Goal: Task Accomplishment & Management: Complete application form

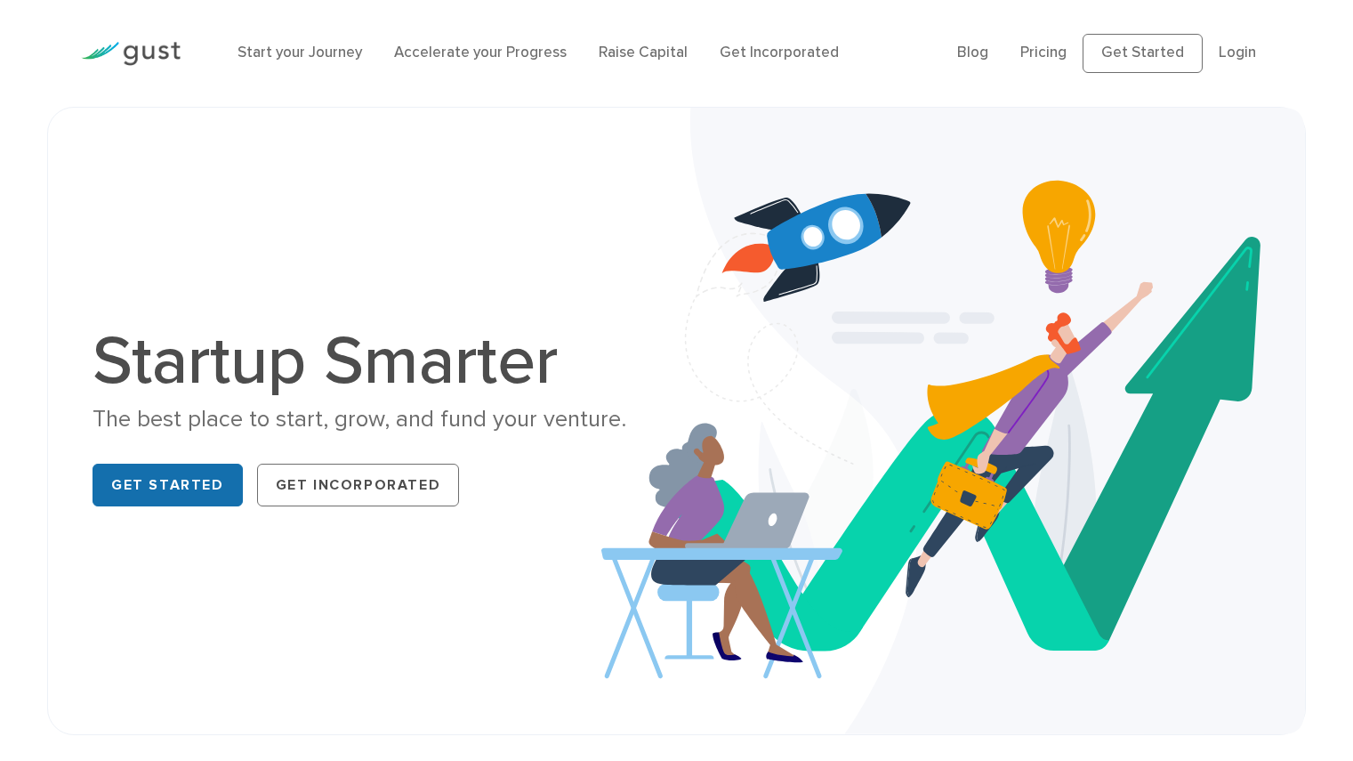
click at [179, 494] on link "Get Started" at bounding box center [168, 484] width 150 height 43
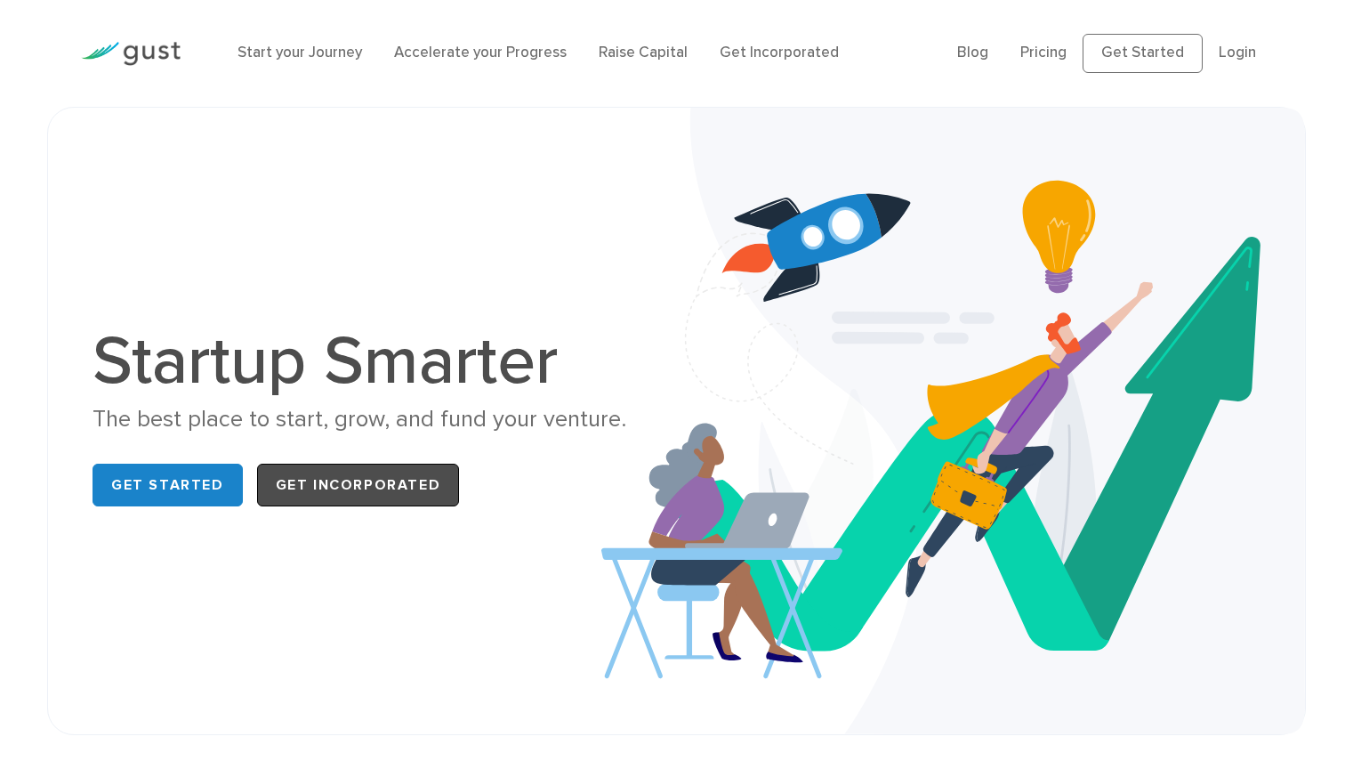
click at [356, 482] on link "Get Incorporated" at bounding box center [358, 484] width 203 height 43
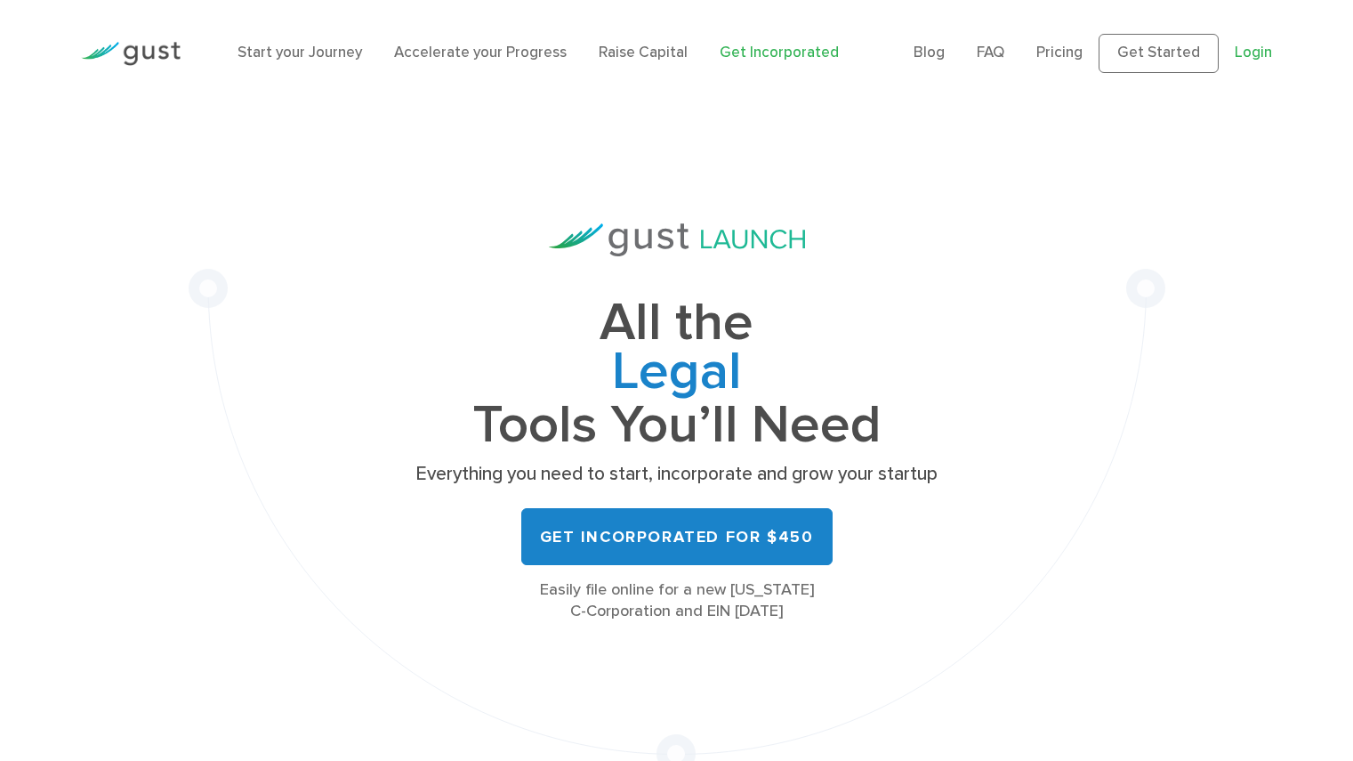
click at [1253, 52] on link "Login" at bounding box center [1253, 53] width 37 height 18
